Goal: Find specific page/section: Find specific page/section

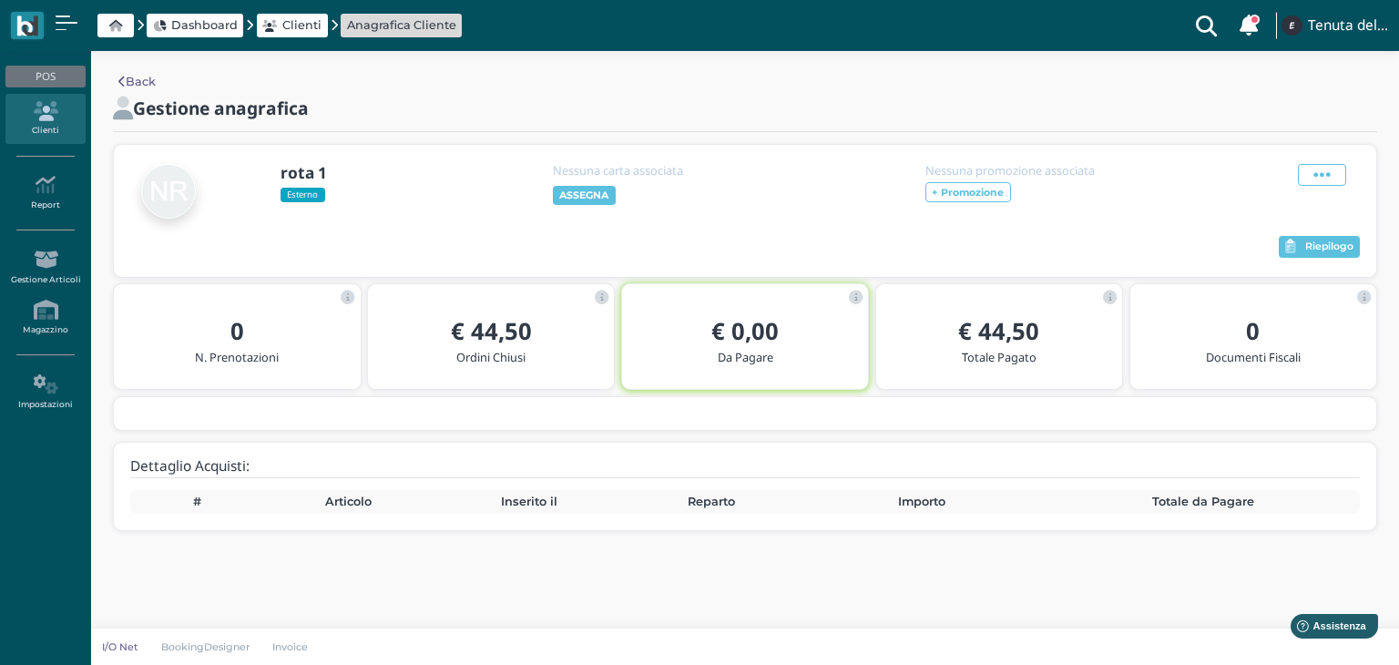
click at [57, 109] on icon at bounding box center [44, 111] width 79 height 20
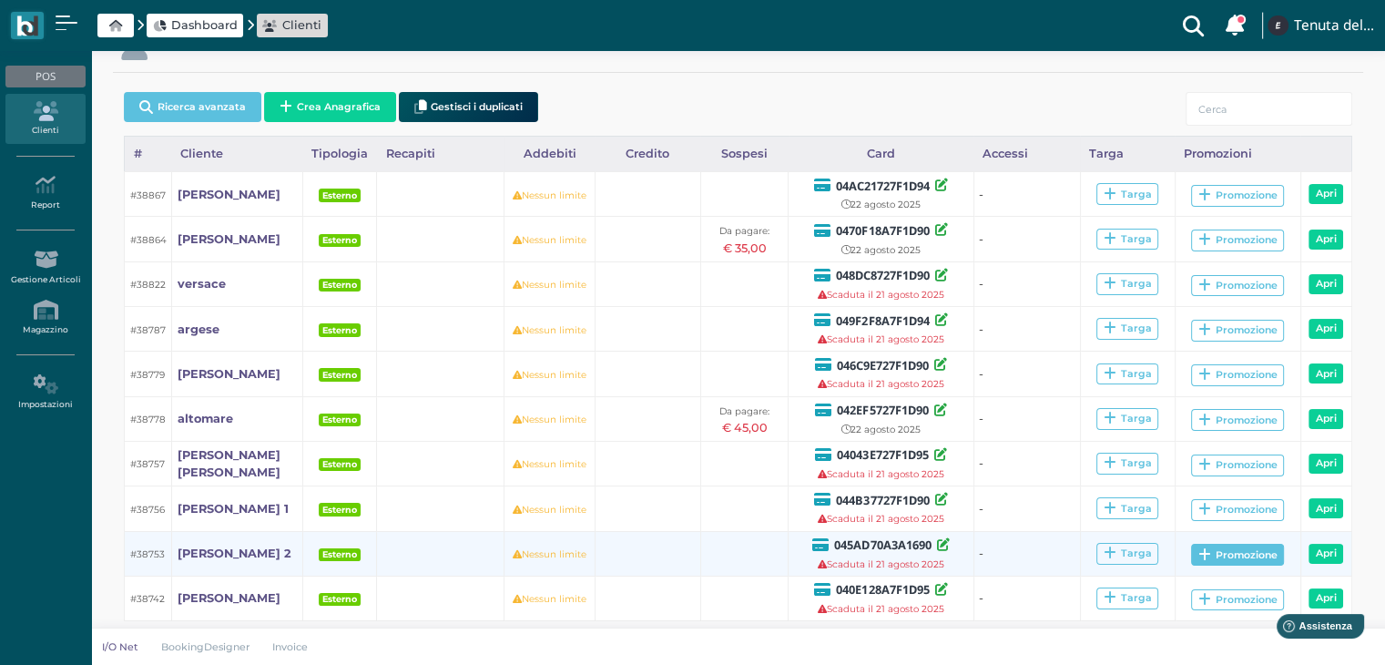
scroll to position [95, 0]
